Goal: Task Accomplishment & Management: Manage account settings

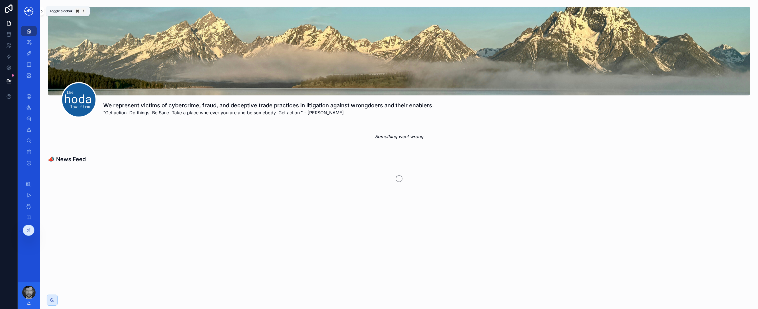
click at [43, 14] on button "scrollable content" at bounding box center [42, 11] width 4 height 9
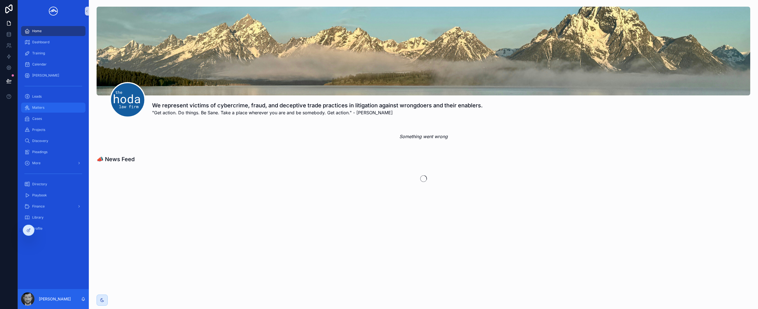
click at [58, 108] on div "Matters" at bounding box center [53, 107] width 58 height 9
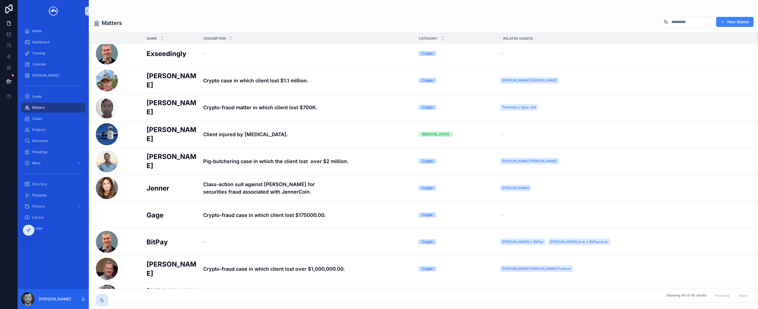
scroll to position [142, 0]
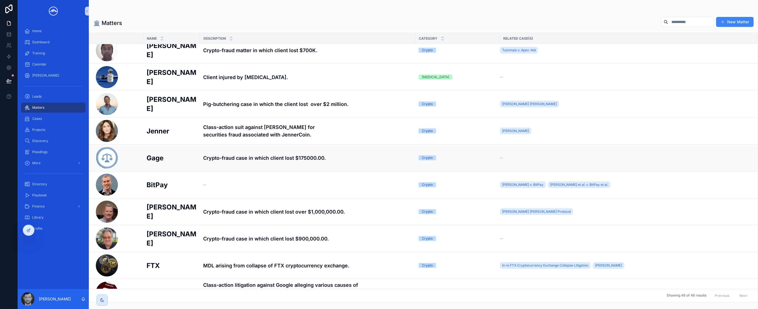
click at [226, 163] on td "Crypto-fraud case in which client lost $175000.00." at bounding box center [307, 158] width 215 height 27
click at [225, 160] on h4 "Crypto-fraud case in which client lost $175000.00." at bounding box center [307, 157] width 209 height 7
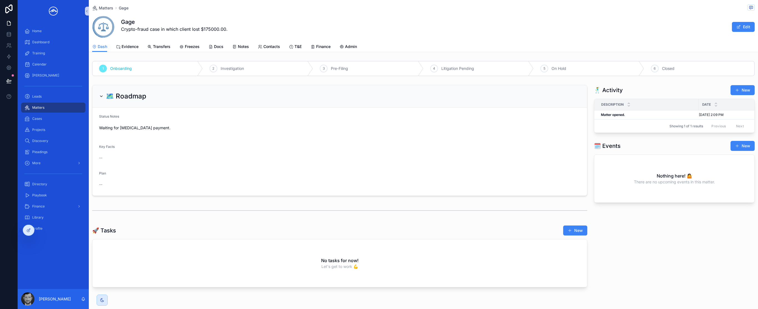
click at [158, 14] on div "Matters Gage Gage Crypto-fraud case in which client lost $175000.00. Edit" at bounding box center [423, 20] width 662 height 41
click at [88, 10] on icon "scrollable content" at bounding box center [87, 11] width 4 height 4
